Goal: Task Accomplishment & Management: Use online tool/utility

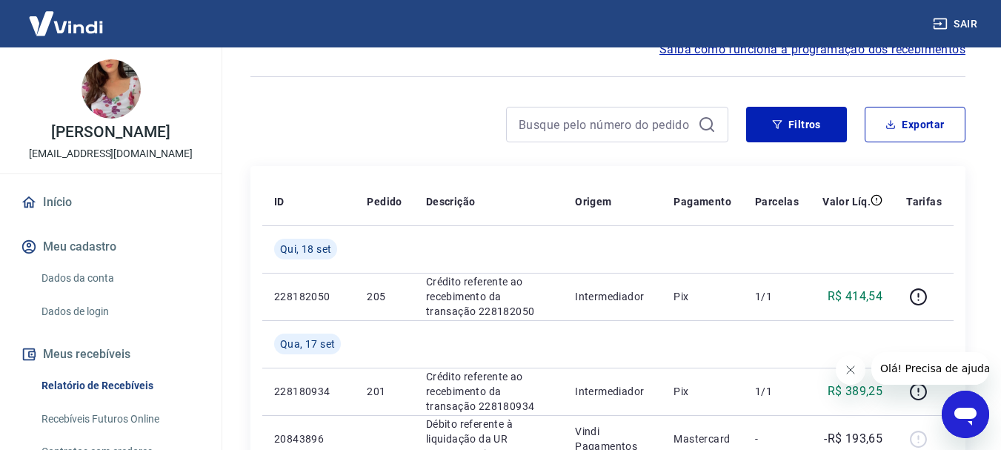
scroll to position [74, 0]
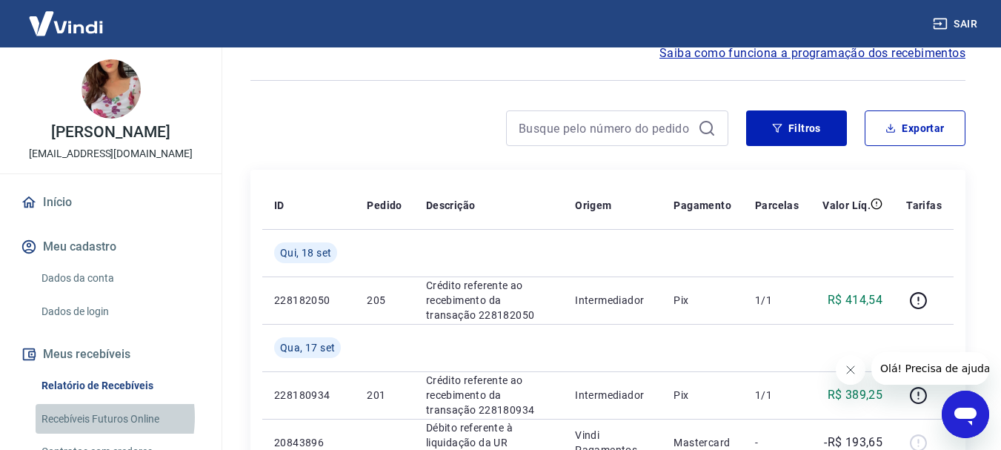
click at [70, 416] on link "Recebíveis Futuros Online" at bounding box center [120, 419] width 168 height 30
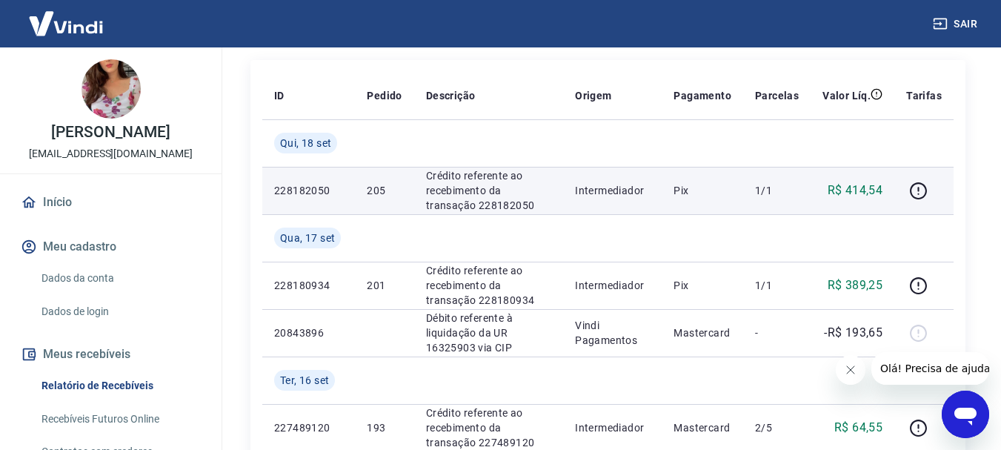
scroll to position [222, 0]
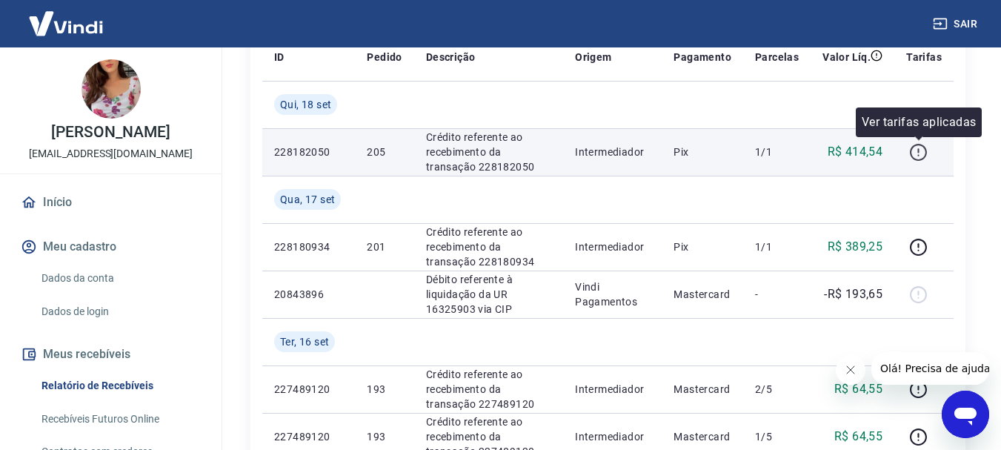
click at [918, 153] on icon "button" at bounding box center [918, 152] width 19 height 19
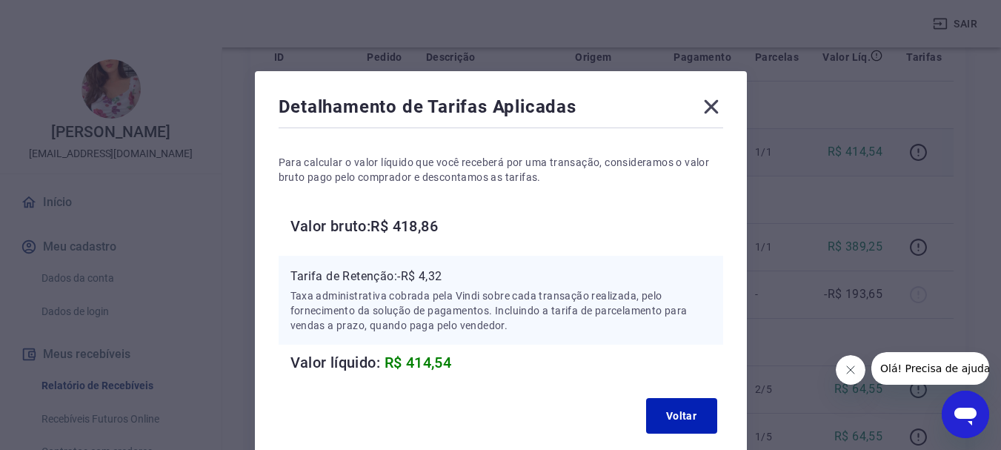
click at [712, 106] on icon at bounding box center [711, 107] width 14 height 14
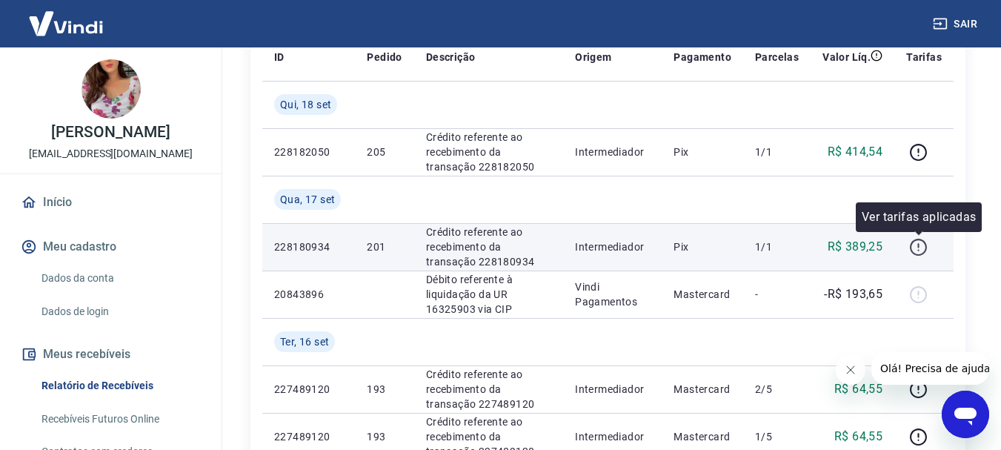
click at [922, 246] on icon "button" at bounding box center [918, 247] width 19 height 19
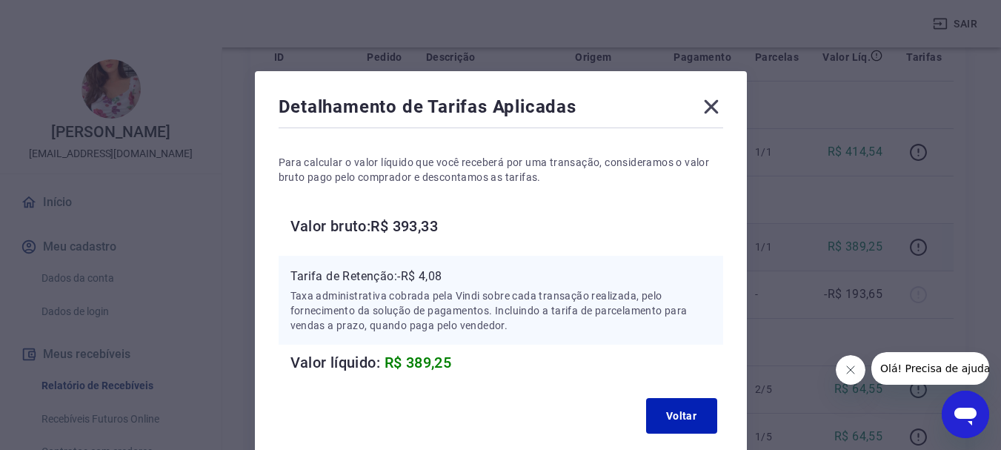
click at [715, 104] on icon at bounding box center [711, 107] width 24 height 24
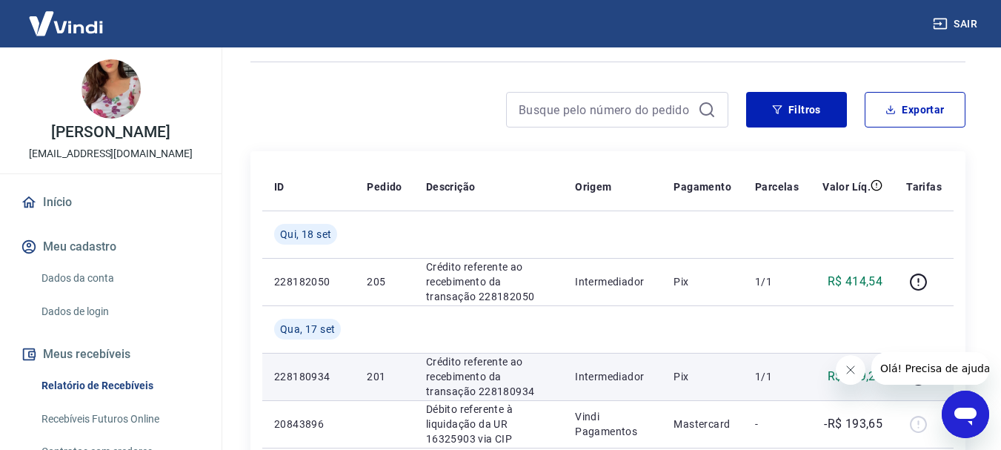
scroll to position [0, 0]
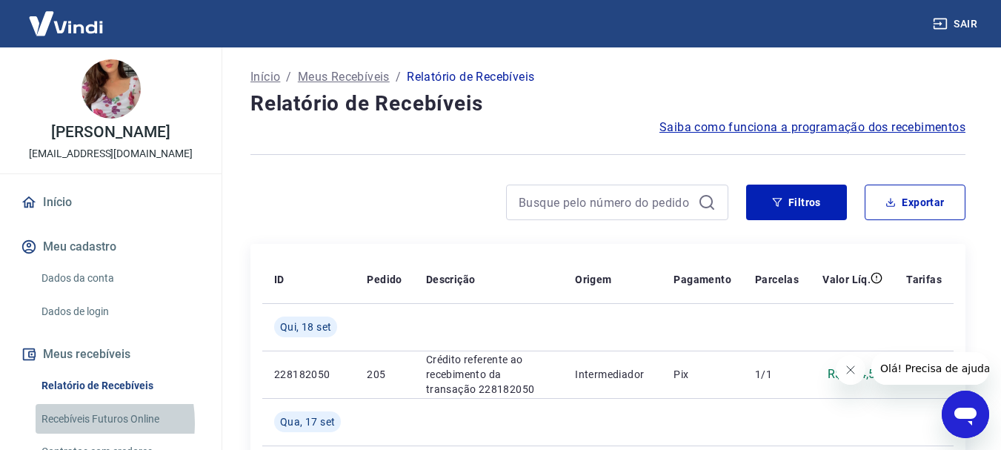
click at [65, 422] on link "Recebíveis Futuros Online" at bounding box center [120, 419] width 168 height 30
click at [98, 416] on link "Recebíveis Futuros Online" at bounding box center [120, 419] width 168 height 30
